Goal: Task Accomplishment & Management: Use online tool/utility

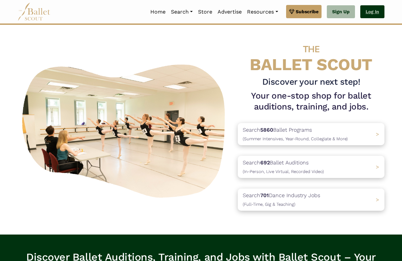
click at [373, 13] on link "Log In" at bounding box center [372, 11] width 24 height 13
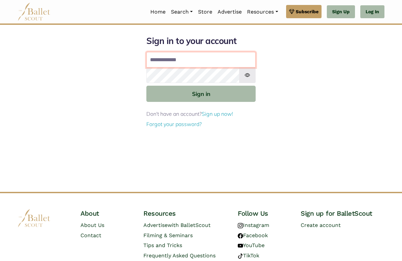
type input "**********"
click at [201, 93] on button "Sign in" at bounding box center [200, 94] width 109 height 16
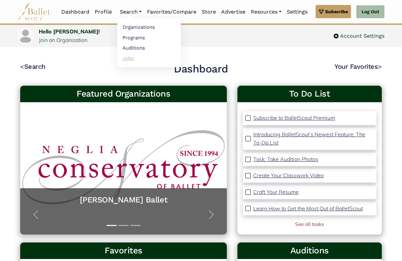
click at [131, 58] on link "Jobs" at bounding box center [149, 58] width 64 height 10
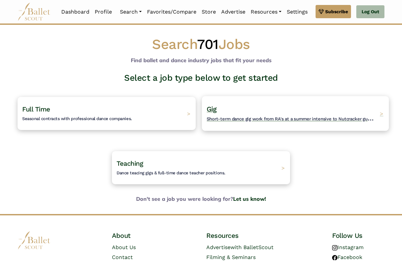
click at [228, 105] on h4 "Gig Short-term dance gig work from RA's at a summer intensive to Nutcracker gue…" at bounding box center [290, 114] width 169 height 18
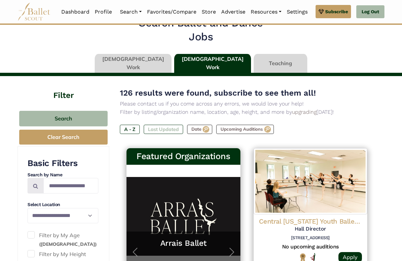
scroll to position [16, 0]
click at [158, 126] on label "Last Updated" at bounding box center [163, 129] width 39 height 9
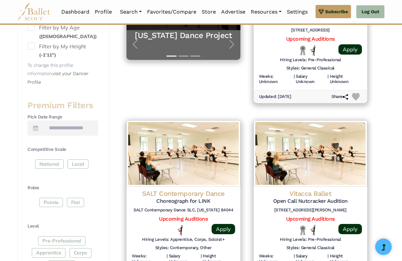
scroll to position [226, 0]
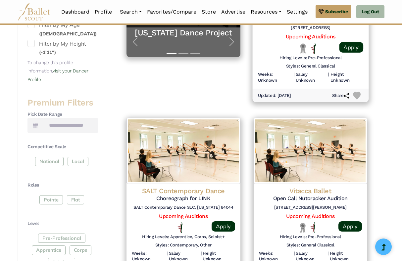
click at [319, 43] on div at bounding box center [310, 48] width 42 height 11
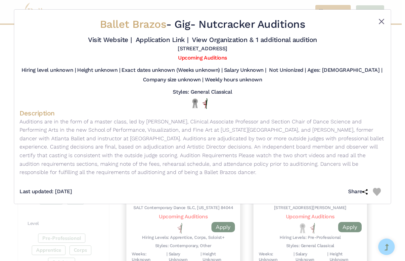
click at [382, 22] on button "Close" at bounding box center [381, 22] width 8 height 8
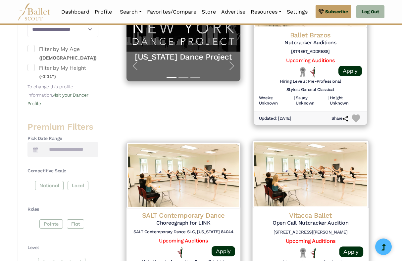
scroll to position [163, 0]
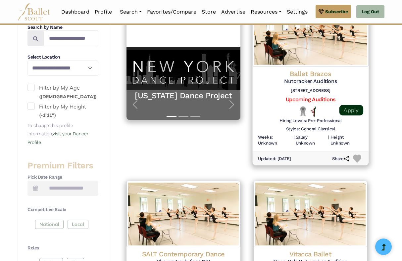
click at [357, 108] on link "Apply" at bounding box center [351, 110] width 24 height 11
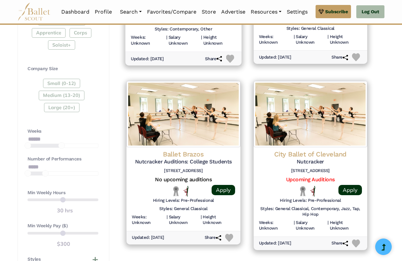
scroll to position [444, 0]
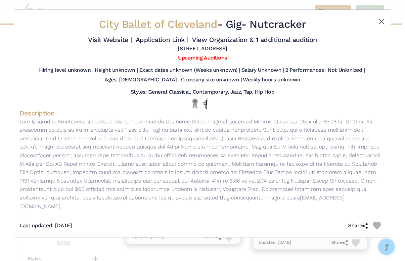
click at [381, 20] on button "Close" at bounding box center [381, 22] width 8 height 8
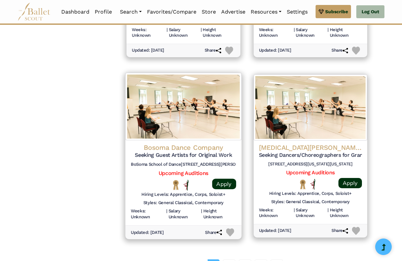
scroll to position [823, 0]
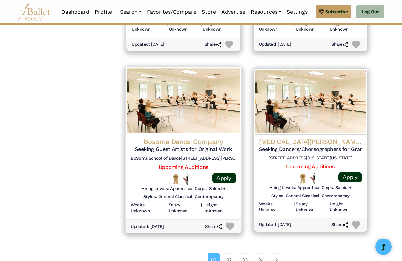
click at [190, 144] on div "Bosoma Dance Company Seeking Guest Artists for Original Work BoSoma School of D…" at bounding box center [183, 150] width 105 height 27
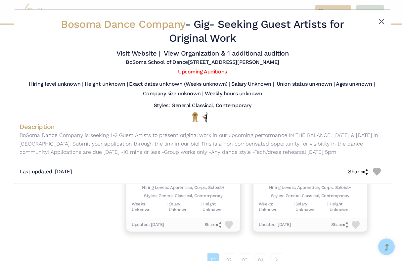
click at [381, 21] on button "Close" at bounding box center [381, 22] width 8 height 8
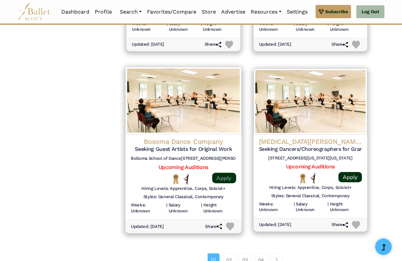
click at [218, 173] on link "Apply" at bounding box center [224, 178] width 24 height 11
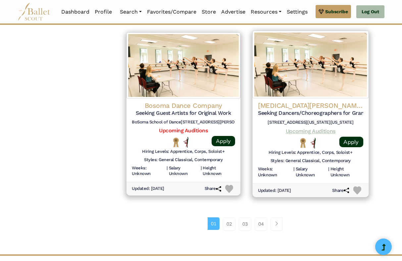
scroll to position [860, 0]
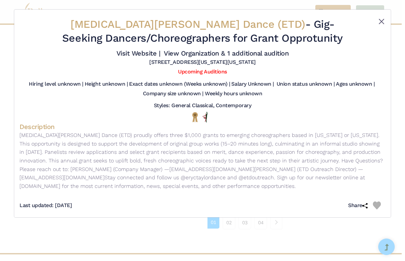
click at [380, 22] on button "Close" at bounding box center [381, 22] width 8 height 8
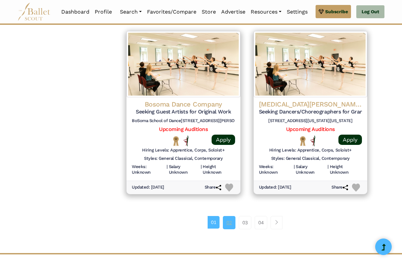
click at [231, 216] on link "02" at bounding box center [229, 222] width 13 height 13
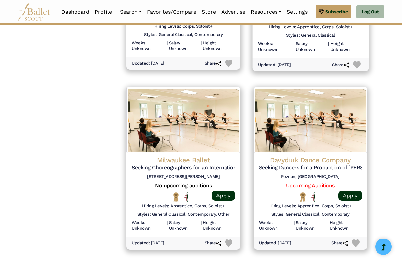
scroll to position [898, 0]
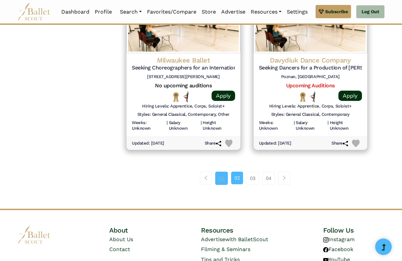
click at [222, 172] on link "01" at bounding box center [221, 178] width 13 height 13
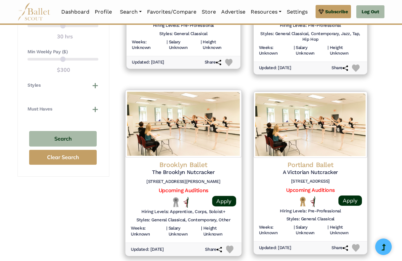
scroll to position [675, 0]
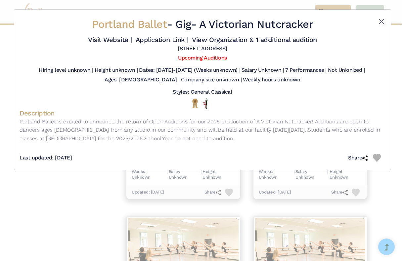
click at [382, 19] on button "Close" at bounding box center [381, 22] width 8 height 8
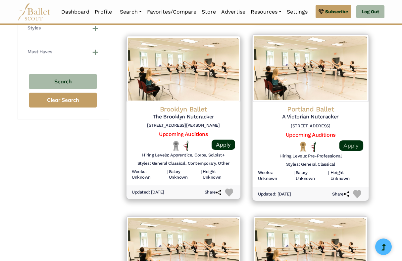
click at [352, 140] on link "Apply" at bounding box center [351, 145] width 24 height 11
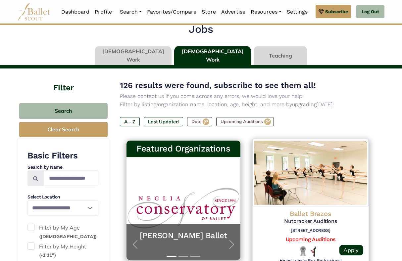
scroll to position [0, 0]
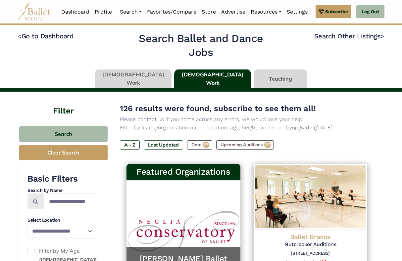
click at [151, 78] on link at bounding box center [133, 78] width 77 height 19
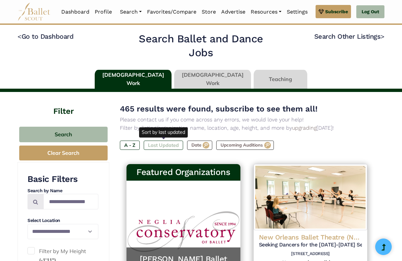
click at [166, 144] on label "Last Updated" at bounding box center [163, 145] width 39 height 9
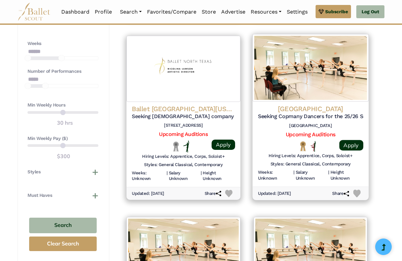
scroll to position [494, 0]
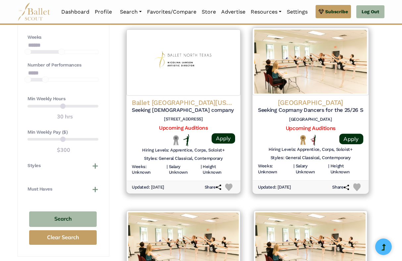
click at [320, 82] on img at bounding box center [310, 61] width 116 height 67
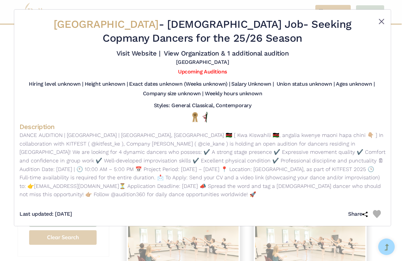
click at [381, 22] on button "Close" at bounding box center [381, 22] width 8 height 8
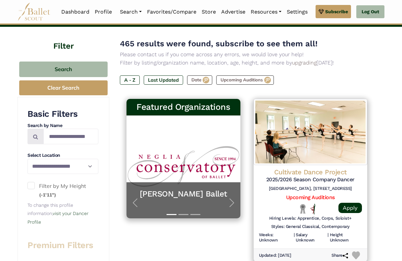
scroll to position [69, 0]
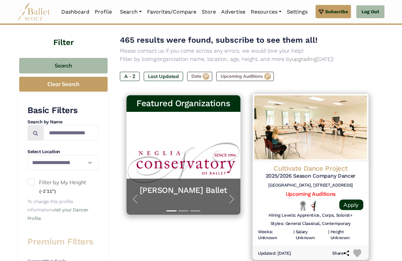
click at [280, 137] on img at bounding box center [310, 127] width 116 height 67
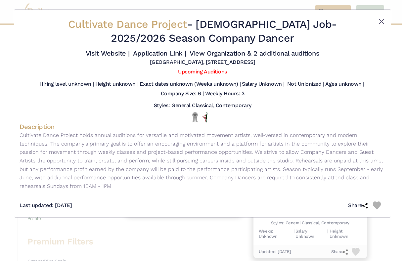
click at [379, 23] on button "Close" at bounding box center [381, 22] width 8 height 8
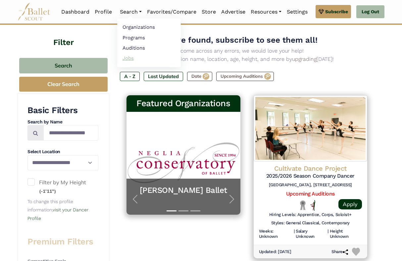
click at [122, 58] on link "Jobs" at bounding box center [149, 58] width 64 height 10
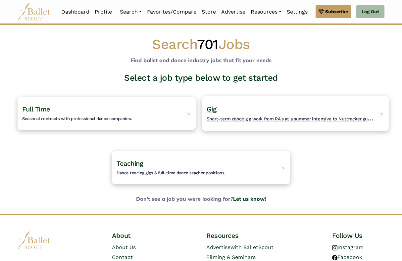
click at [267, 114] on h4 "Gig Short-term dance gig work from RA's at a summer intensive to Nutcracker gue…" at bounding box center [290, 114] width 169 height 18
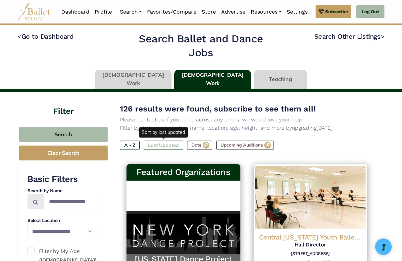
click at [168, 145] on label "Last Updated" at bounding box center [163, 145] width 39 height 9
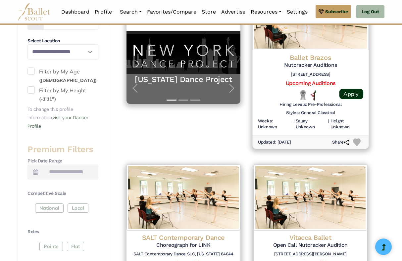
scroll to position [181, 0]
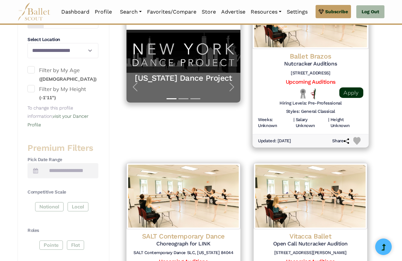
click at [348, 90] on link "Apply" at bounding box center [351, 92] width 24 height 11
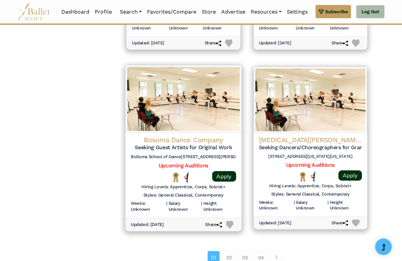
scroll to position [831, 0]
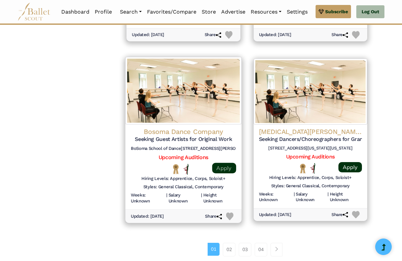
click at [223, 163] on link "Apply" at bounding box center [224, 168] width 24 height 11
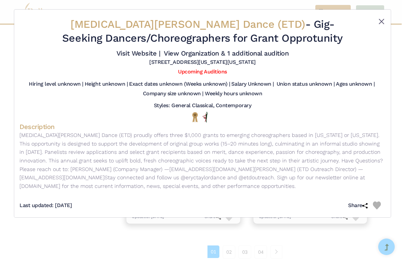
click at [381, 22] on button "Close" at bounding box center [381, 22] width 8 height 8
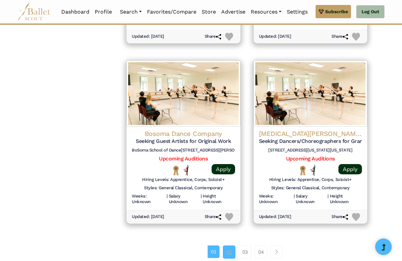
click at [225, 245] on link "02" at bounding box center [229, 251] width 13 height 13
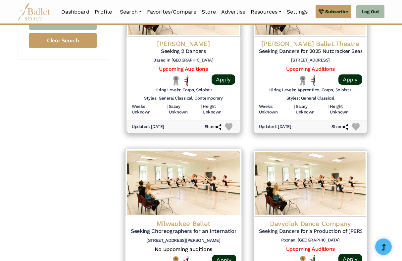
scroll to position [735, 0]
